Goal: Task Accomplishment & Management: Use online tool/utility

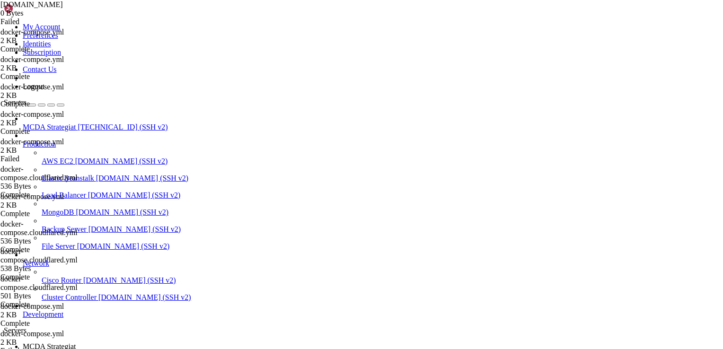
scroll to position [14810, 0]
drag, startPoint x: 0, startPoint y: 0, endPoint x: 422, endPoint y: 144, distance: 446.2
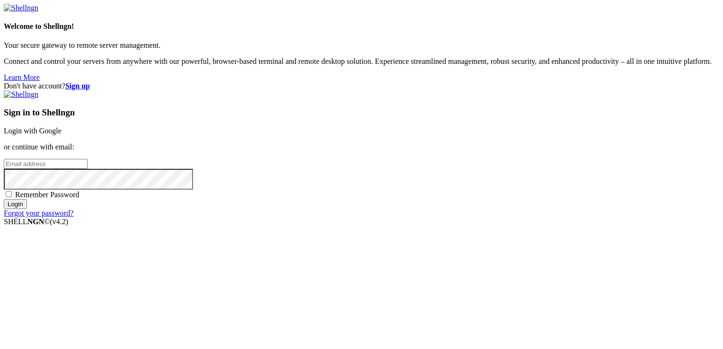
type input "root"
click at [62, 127] on link "Login with Google" at bounding box center [33, 131] width 58 height 8
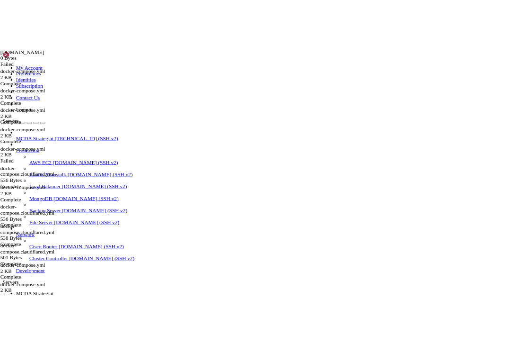
scroll to position [14810, 0]
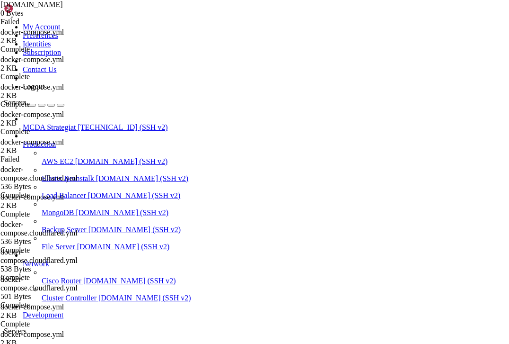
click at [76, 343] on span "MCDA Strategiat" at bounding box center [49, 347] width 53 height 8
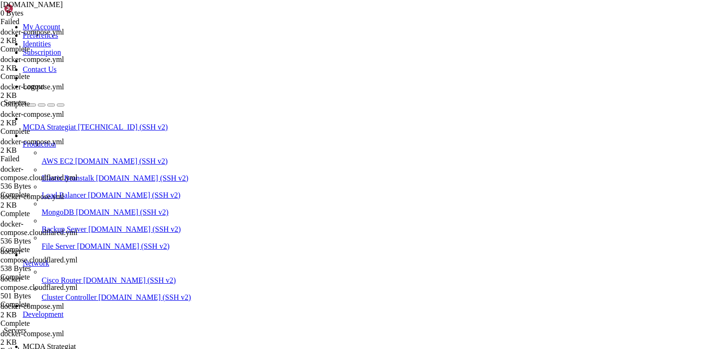
scroll to position [15591, 0]
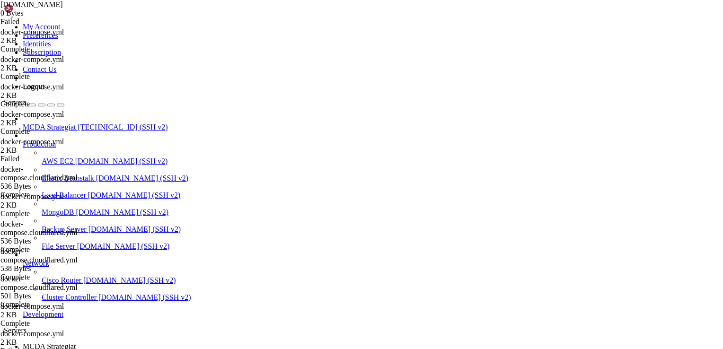
scroll to position [16589, 0]
drag, startPoint x: 87, startPoint y: 752, endPoint x: 279, endPoint y: 775, distance: 194.0
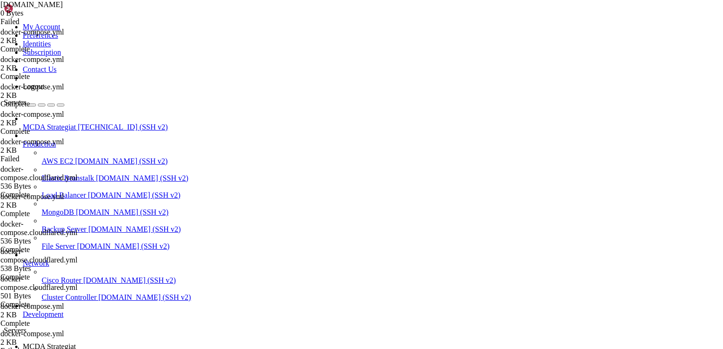
drag, startPoint x: 341, startPoint y: 801, endPoint x: 103, endPoint y: 669, distance: 272.3
copy div "/ft_userdata# docker exec -it nginx-proxy ls -l /etc/nginx/certs total 20 drwxr…"
drag, startPoint x: 172, startPoint y: 761, endPoint x: 366, endPoint y: 802, distance: 198.4
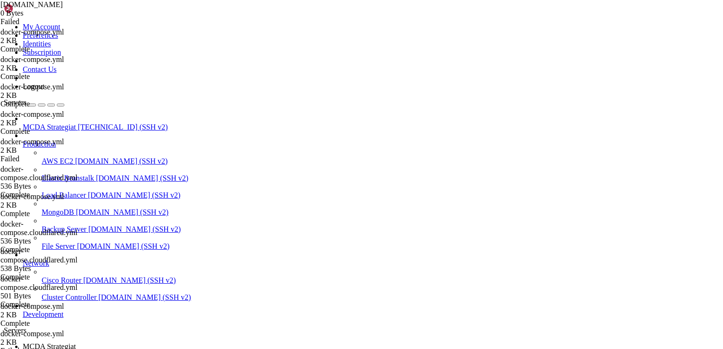
drag, startPoint x: 170, startPoint y: 769, endPoint x: 326, endPoint y: 769, distance: 156.2
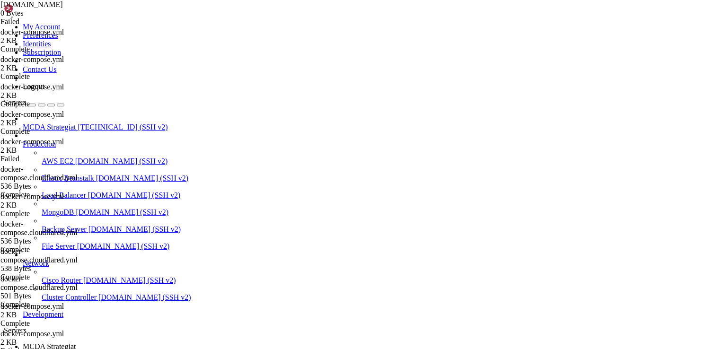
copy x-row "parasstrategia.py"
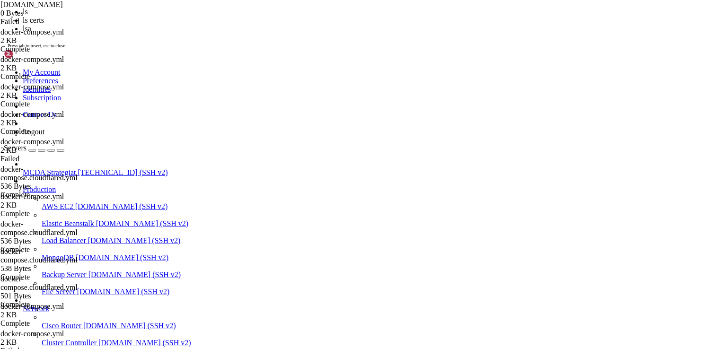
scroll to position [17113, 0]
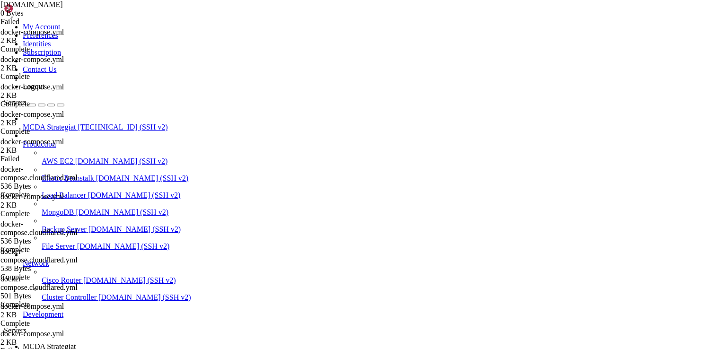
type input "/root/ft_userdata"
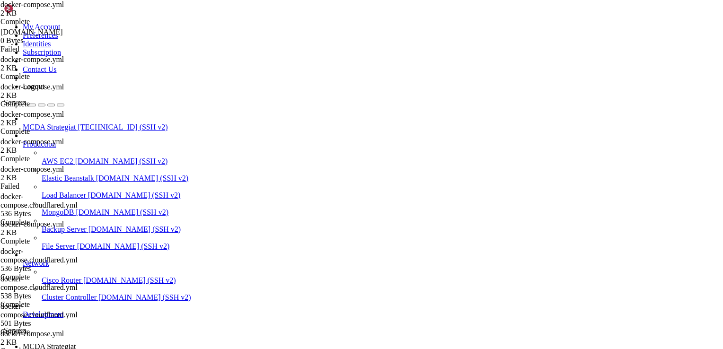
scroll to position [121, 0]
drag, startPoint x: 205, startPoint y: 331, endPoint x: 142, endPoint y: 240, distance: 110.7
type textarea "freqtrade-bot2: image: freqtradeorg/freqtrade:stable"
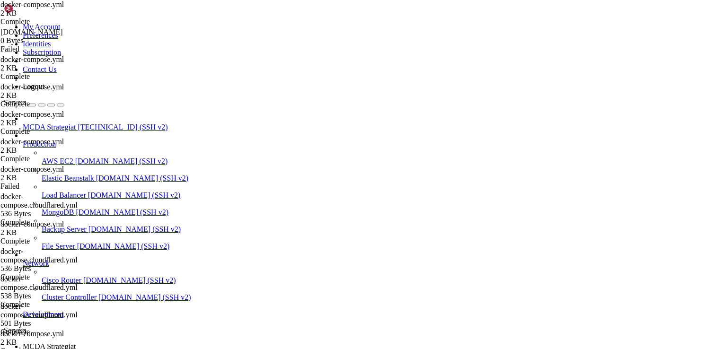
drag, startPoint x: 208, startPoint y: 327, endPoint x: 147, endPoint y: 240, distance: 106.1
type textarea "- proxy-network"
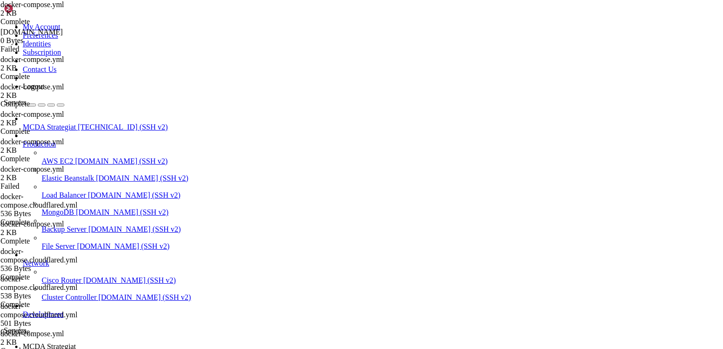
scroll to position [0, 2]
type textarea "t"
type textarea "- proxy-network"
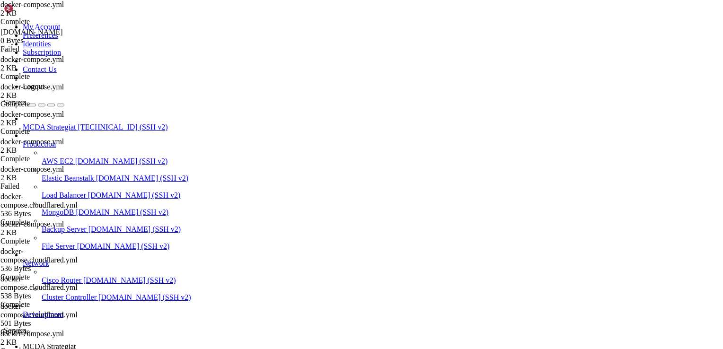
scroll to position [0, 4]
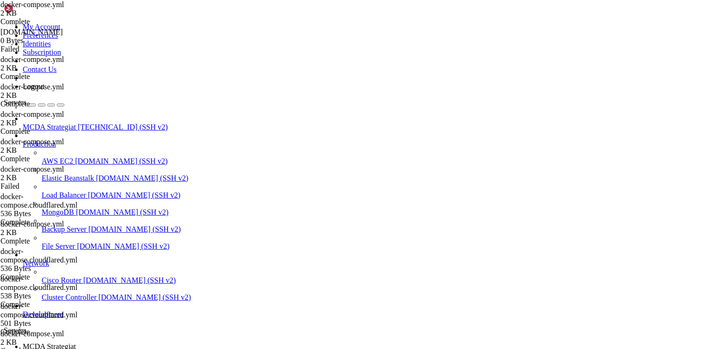
type input "/root/ft_userdata/user_data/strategies"
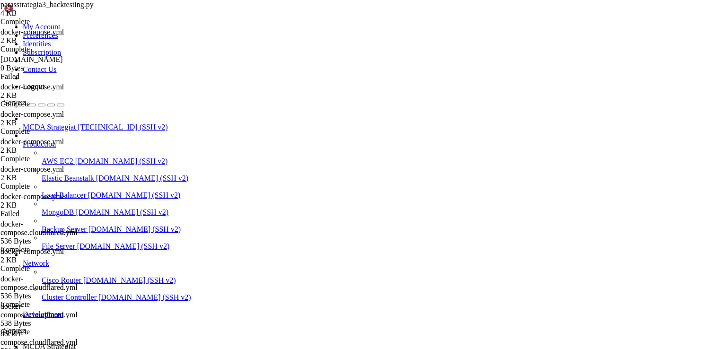
type textarea "class parasstrategia3_backtesting(IStrategy):"
click at [23, 343] on icon at bounding box center [23, 347] width 0 height 8
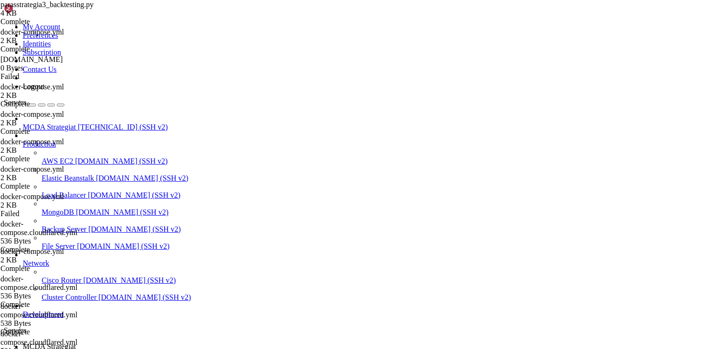
scroll to position [0, 0]
type input "/root/ft_userdata"
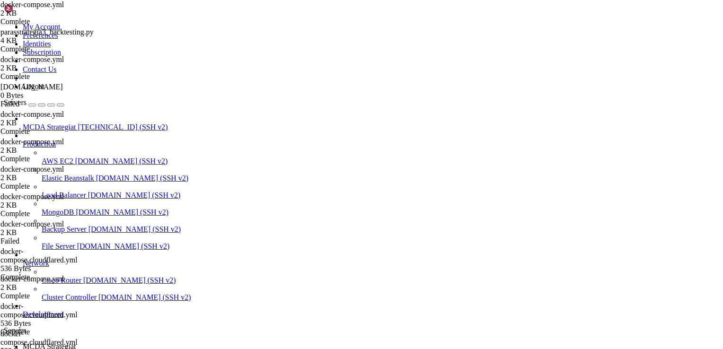
scroll to position [223, 0]
drag, startPoint x: 187, startPoint y: 236, endPoint x: 148, endPoint y: 240, distance: 39.0
type textarea "freqtrade-bot3:"
click at [76, 343] on span "MCDA Strategiat" at bounding box center [49, 347] width 53 height 8
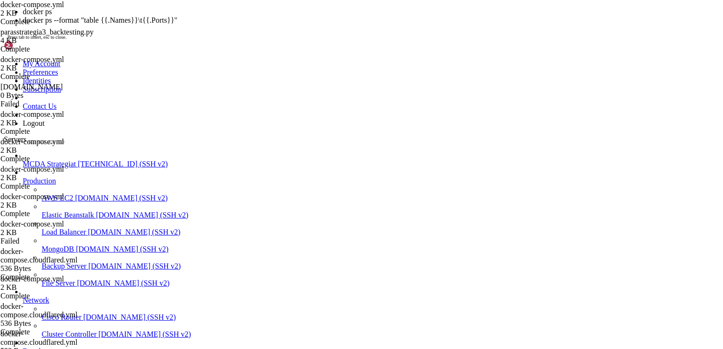
scroll to position [17467, 0]
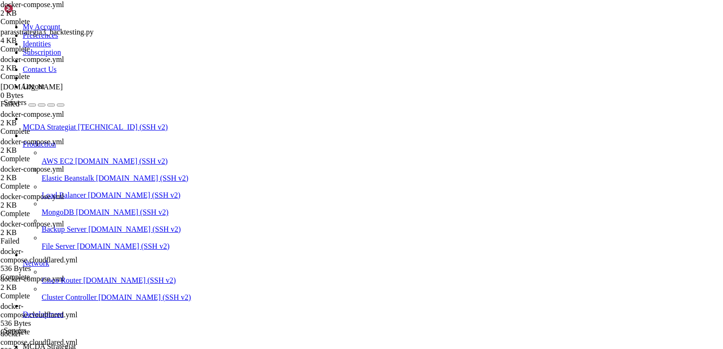
drag, startPoint x: 229, startPoint y: 688, endPoint x: 286, endPoint y: 689, distance: 56.8
drag, startPoint x: 56, startPoint y: 678, endPoint x: 7, endPoint y: 683, distance: 49.0
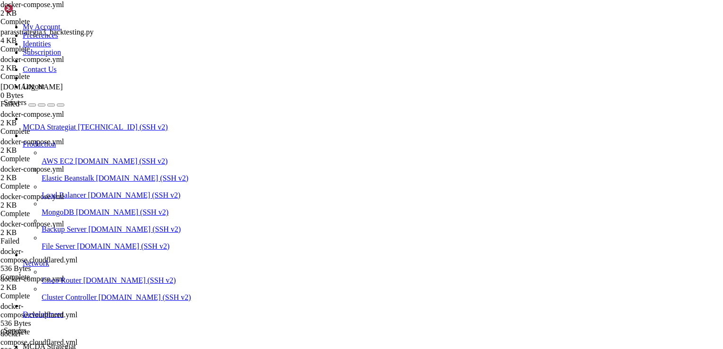
copy span "5b290898213b"
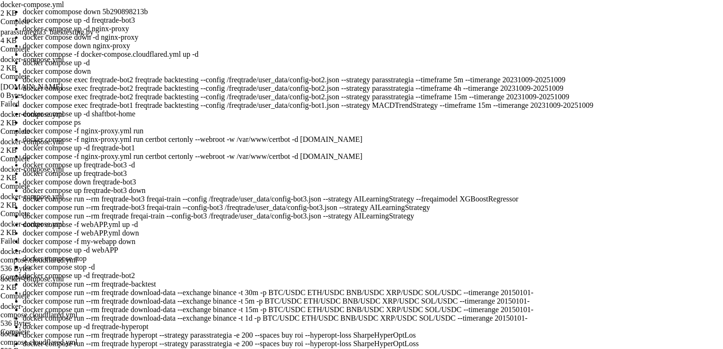
scroll to position [17531, 0]
